Goal: Task Accomplishment & Management: Complete application form

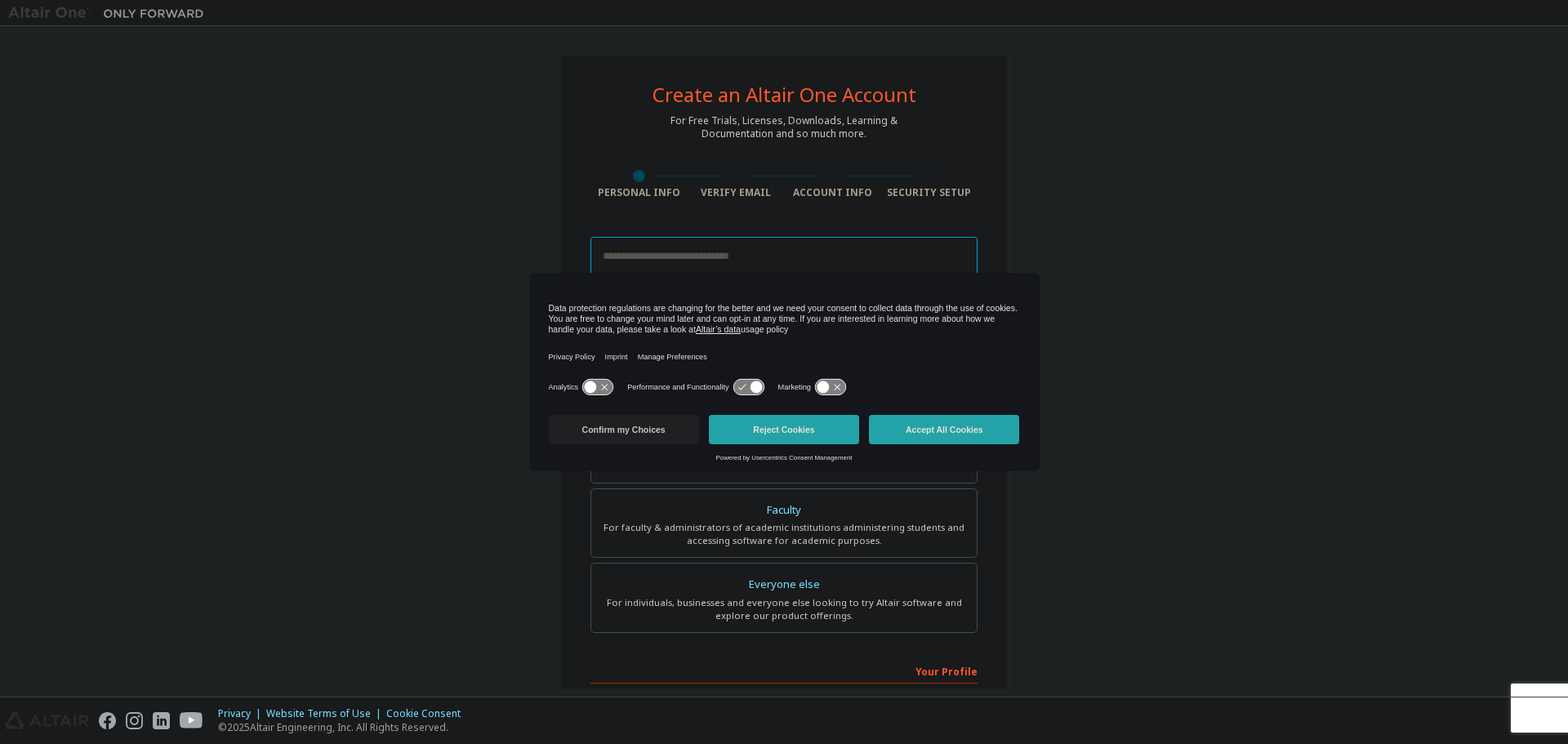
click at [766, 245] on input "email" at bounding box center [784, 257] width 387 height 40
click at [1143, 274] on div "Create an Altair One Account For Free Trials, Licenses, Downloads, Learning & D…" at bounding box center [784, 467] width 1552 height 865
drag, startPoint x: 768, startPoint y: 419, endPoint x: 1185, endPoint y: 292, distance: 435.9
click at [1183, 292] on body "Create an Altair One Account For Free Trials, Licenses, Downloads, Learning & D…" at bounding box center [784, 372] width 1568 height 744
click at [937, 431] on button "Accept All Cookies" at bounding box center [944, 430] width 150 height 30
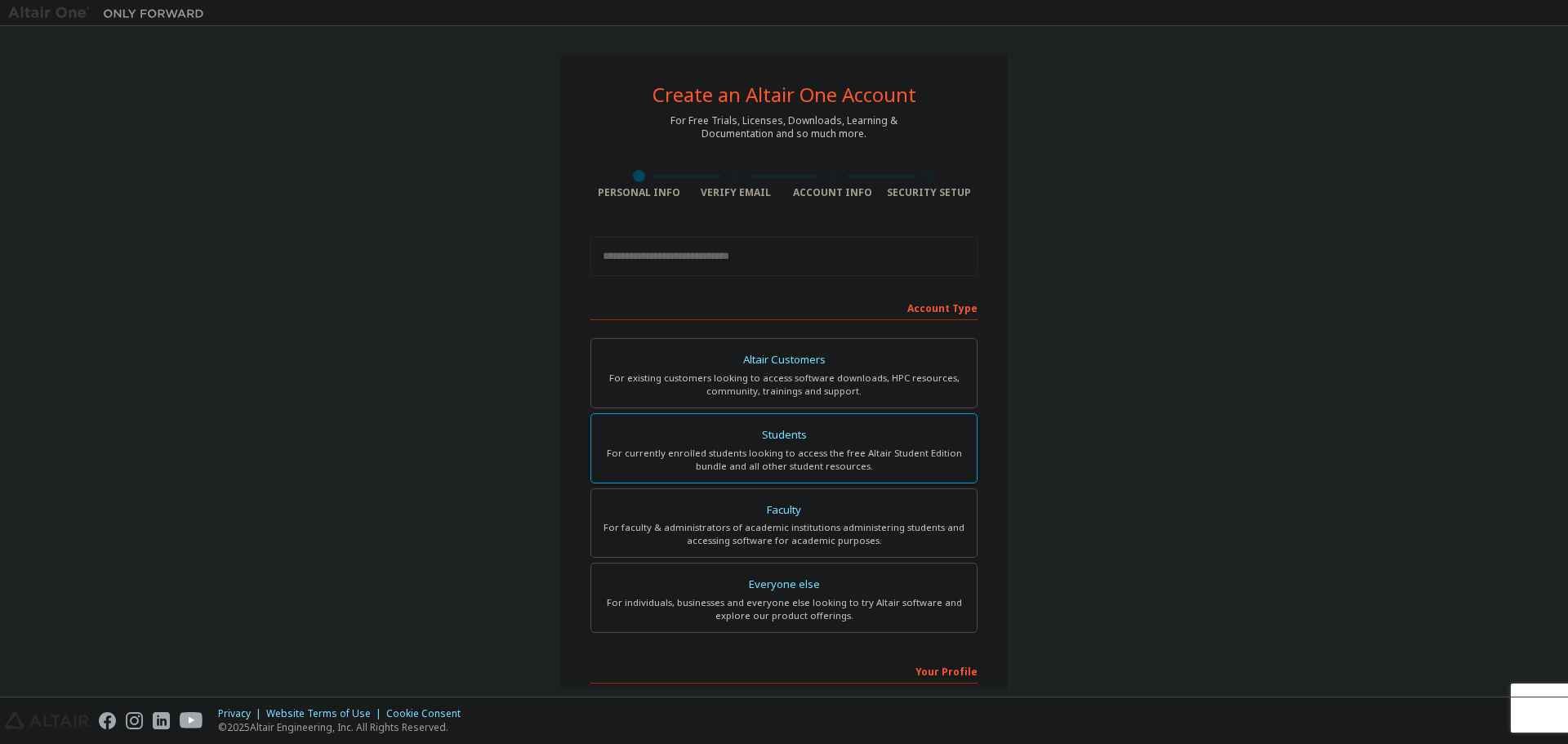
click at [797, 453] on div "For currently enrolled students looking to access the free Altair Student Editi…" at bounding box center [784, 459] width 366 height 26
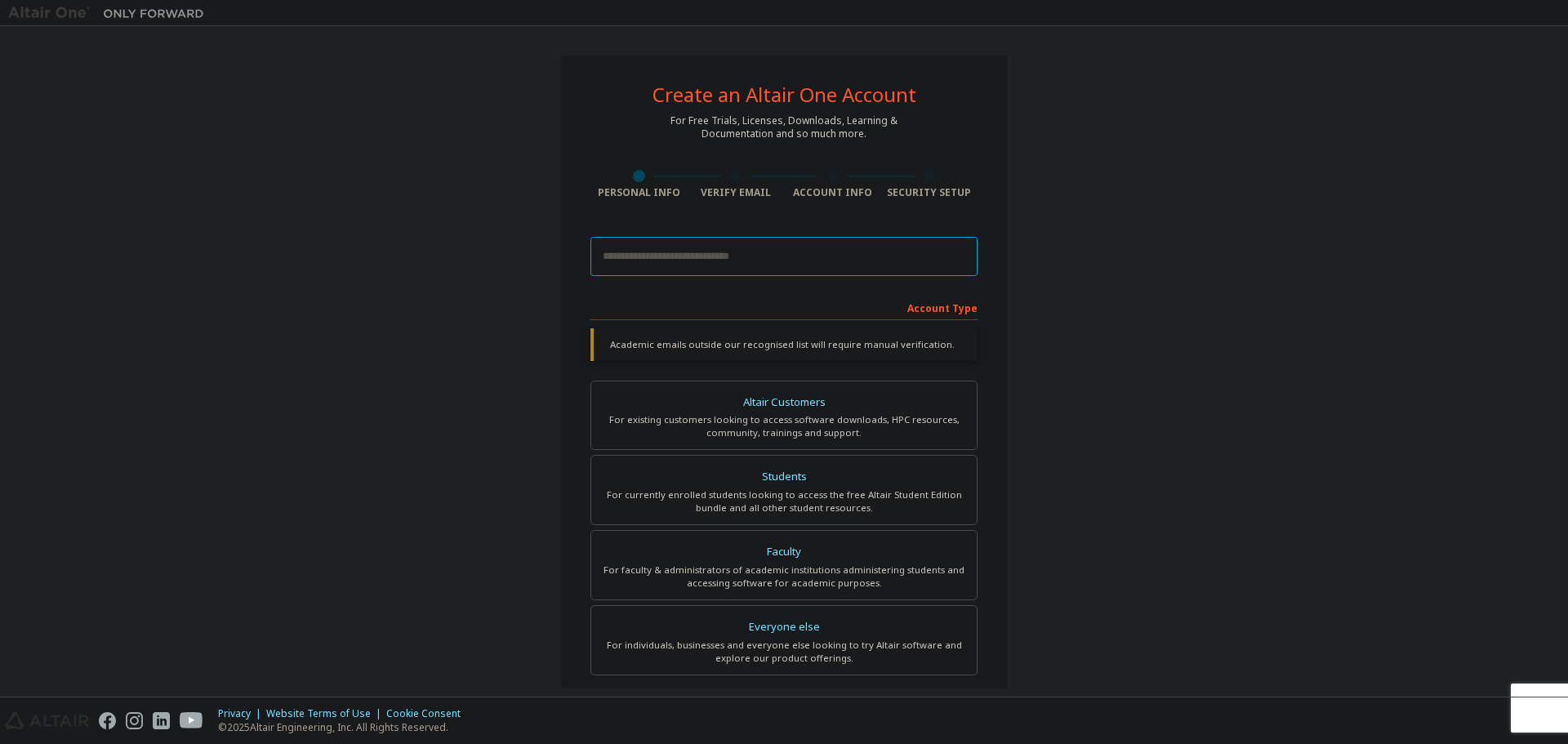
click at [838, 259] on input "email" at bounding box center [784, 257] width 387 height 40
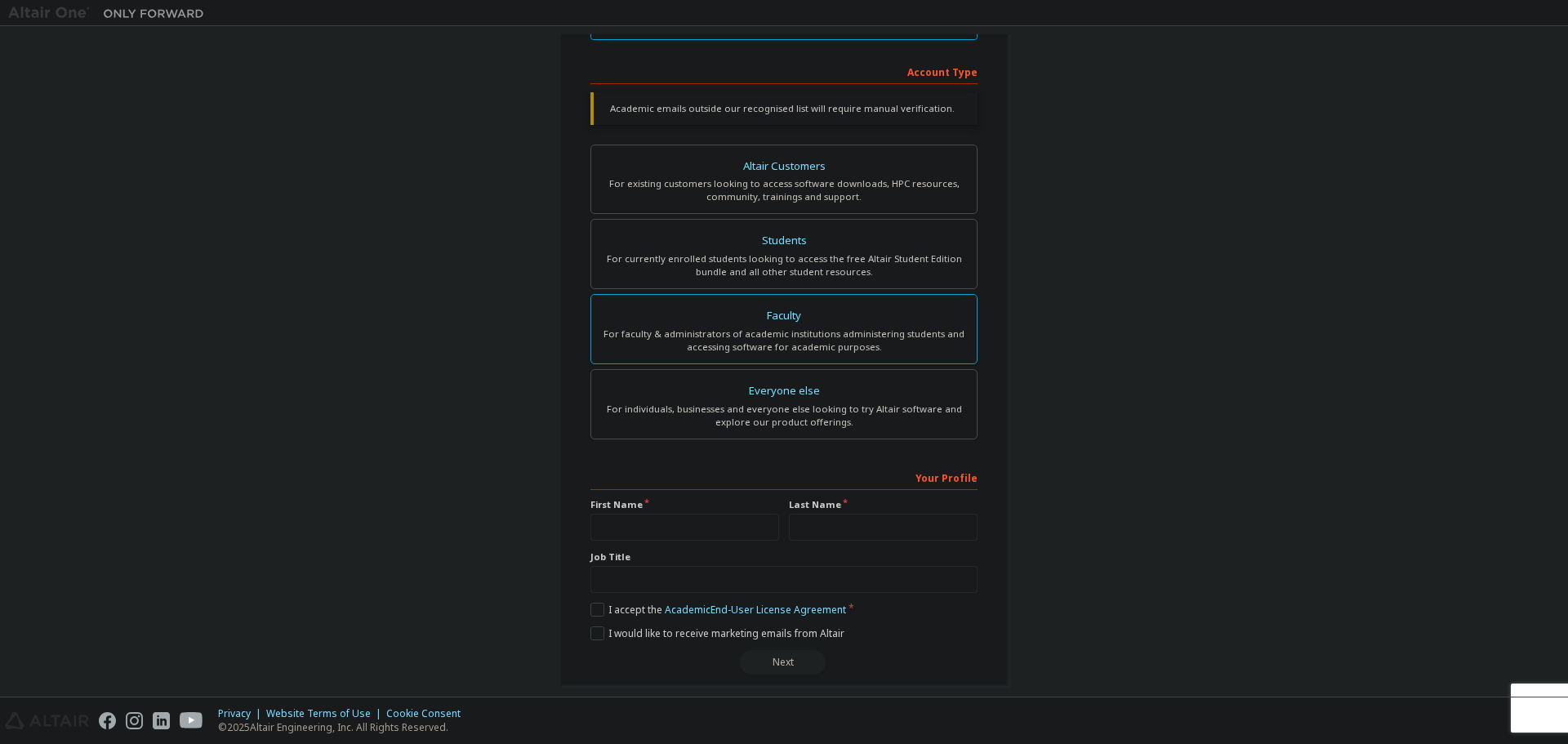
scroll to position [245, 0]
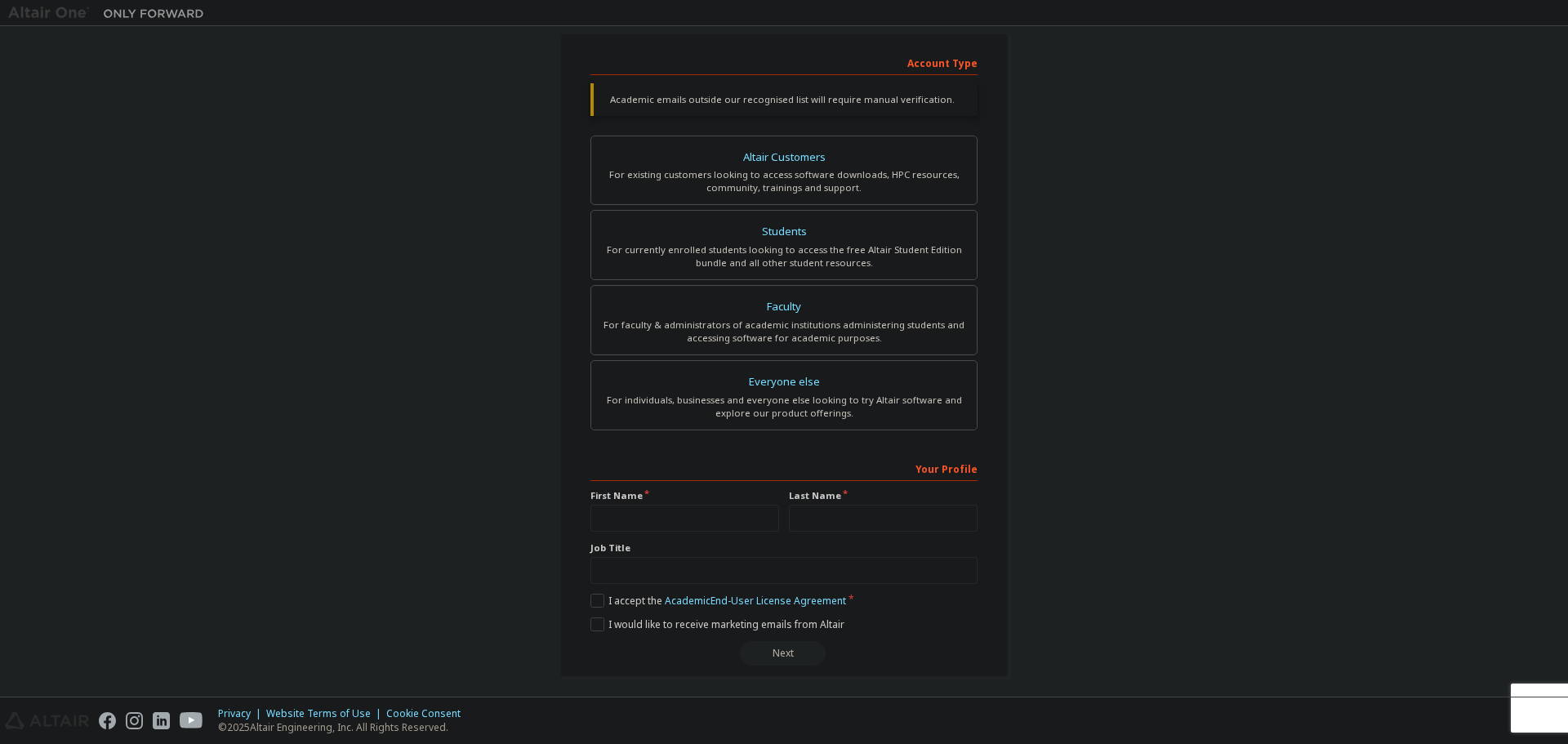
type input "**********"
click at [653, 509] on input "text" at bounding box center [684, 518] width 188 height 27
type input "*******"
type input "*********"
click at [709, 561] on input "text" at bounding box center [784, 570] width 387 height 27
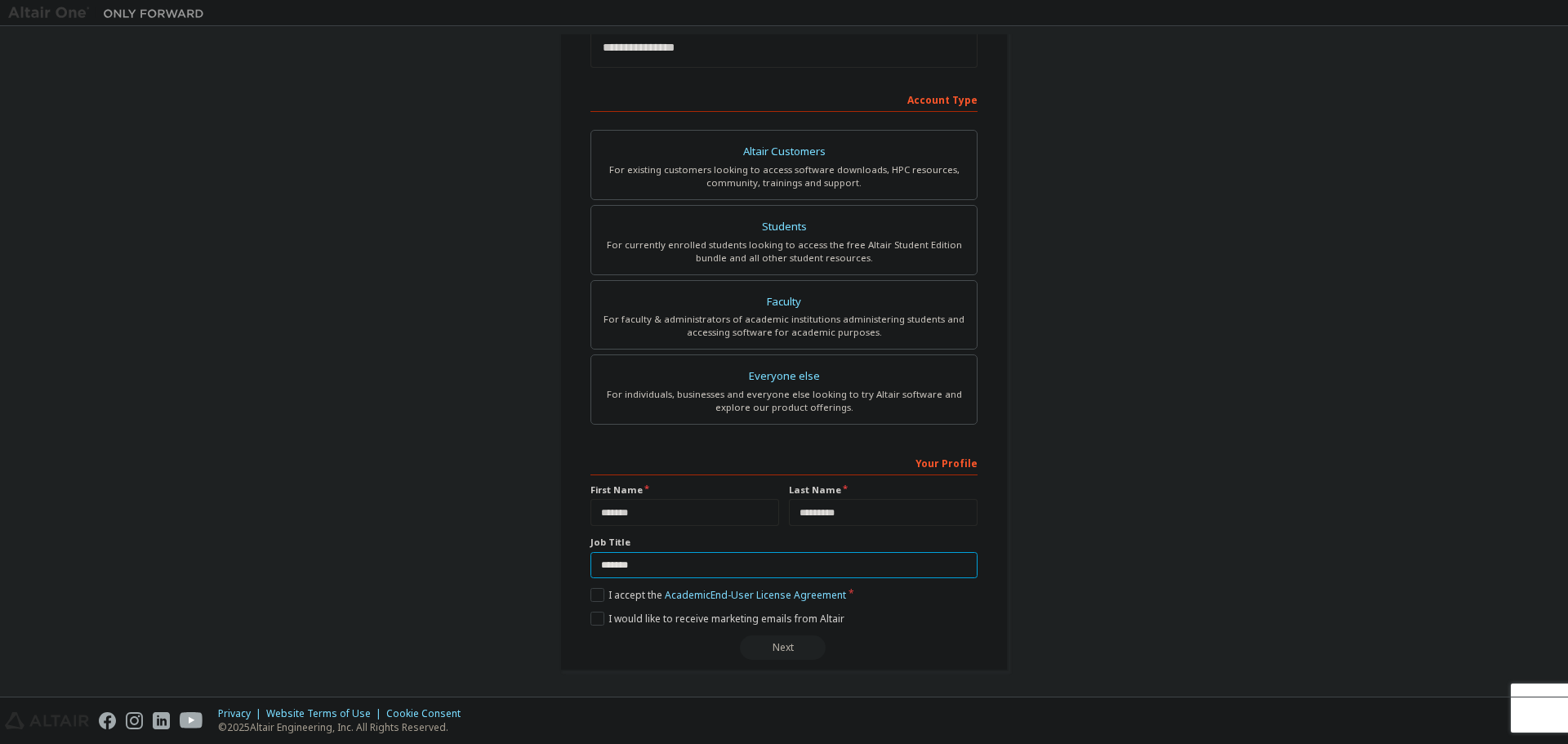
scroll to position [211, 0]
type input "*******"
click at [594, 596] on label "I accept the Academic End-User License Agreement" at bounding box center [719, 592] width 256 height 14
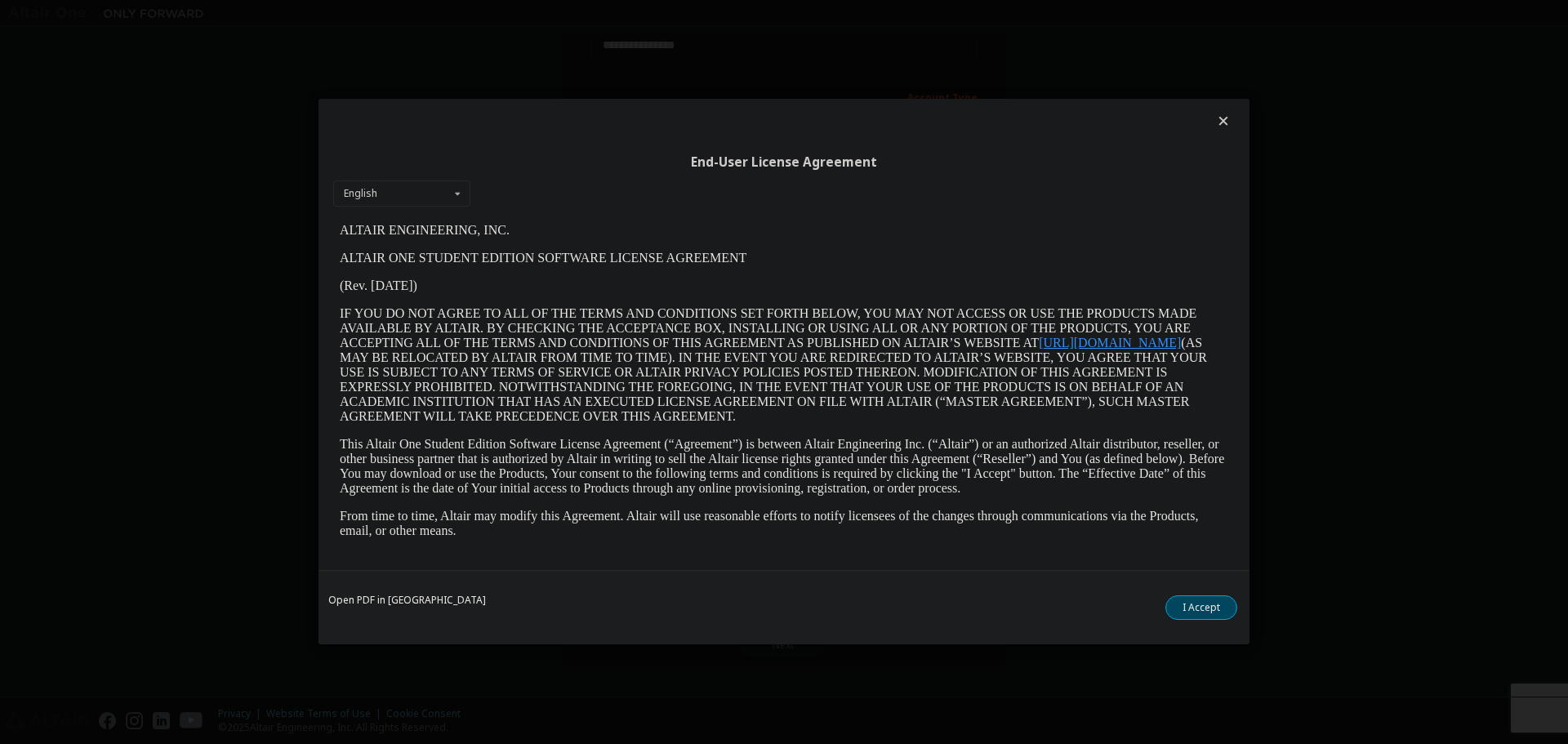
scroll to position [0, 0]
click at [1206, 603] on button "I Accept" at bounding box center [1201, 608] width 72 height 24
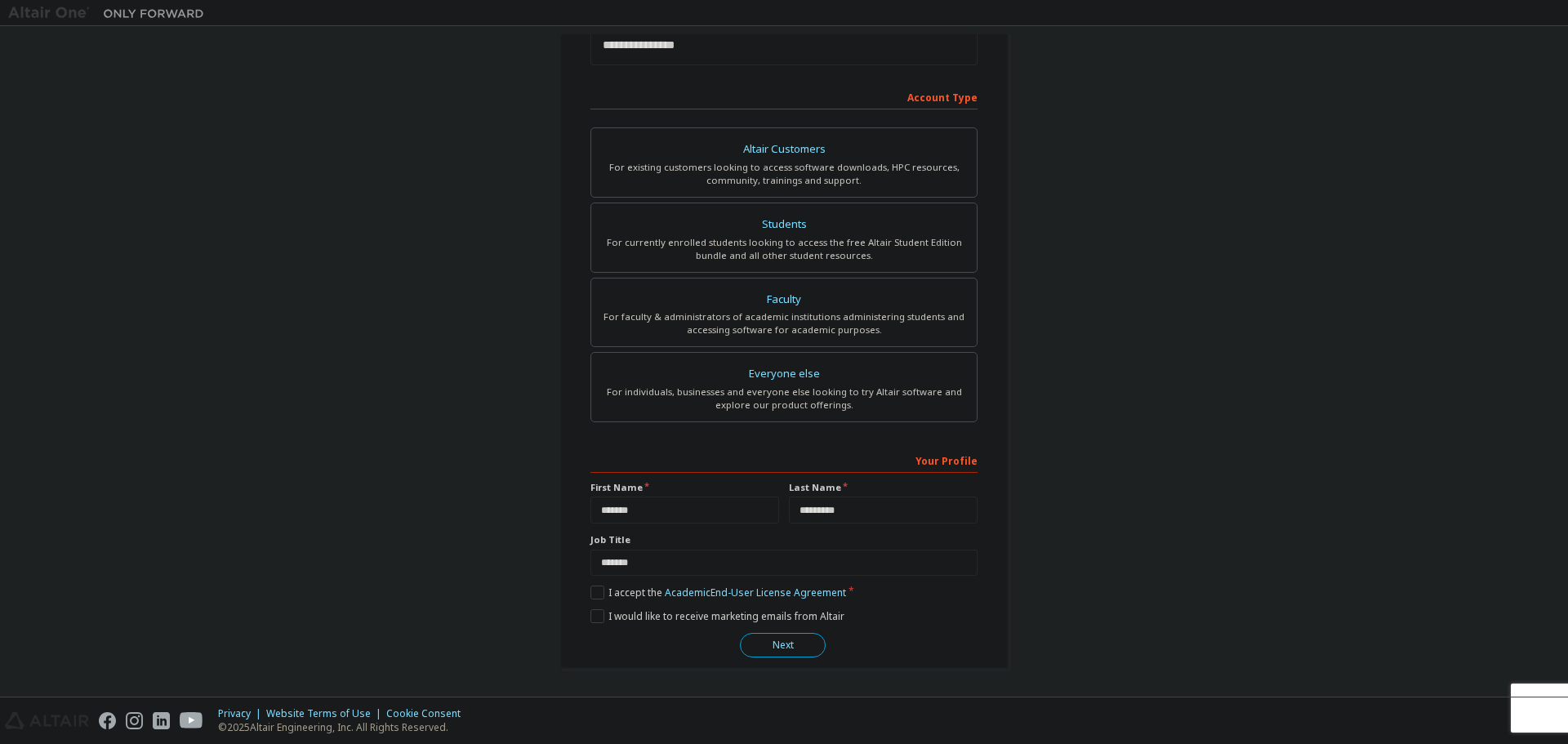
click at [751, 648] on button "Next" at bounding box center [783, 645] width 86 height 24
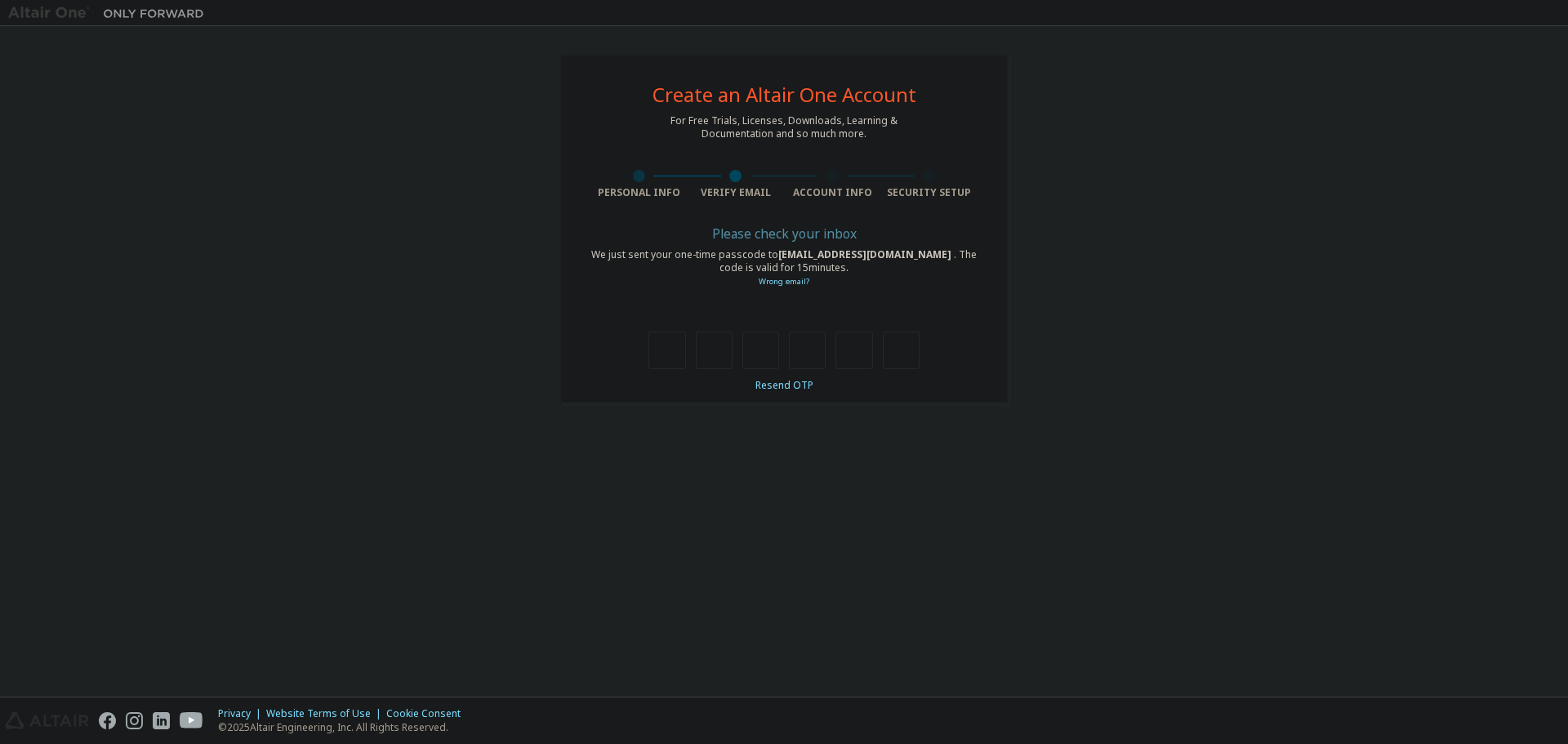
type input "*"
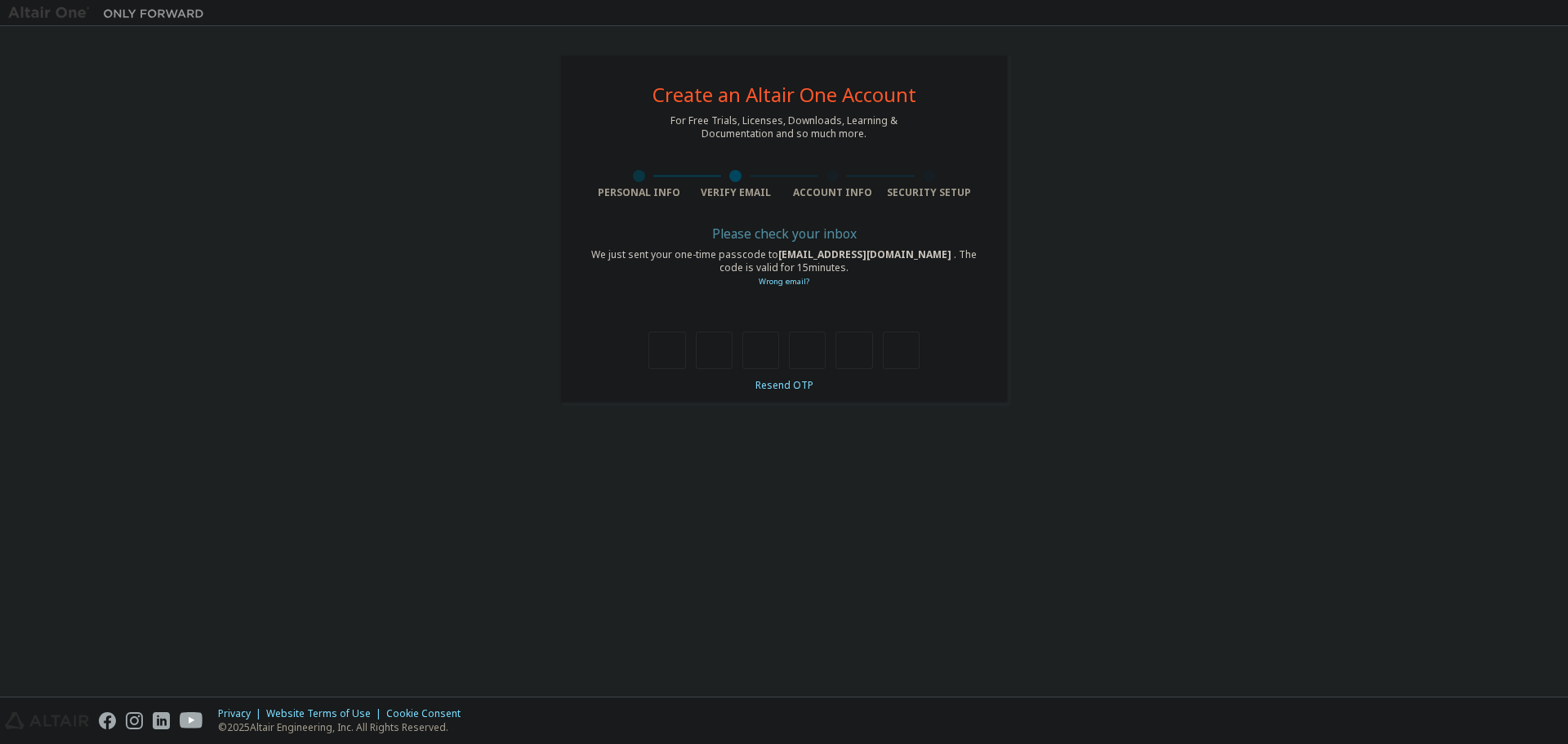
type input "*"
